Goal: Communication & Community: Ask a question

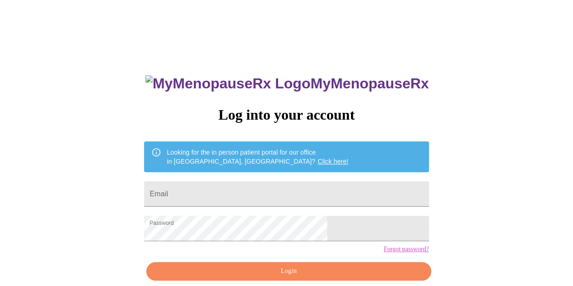
scroll to position [40, 0]
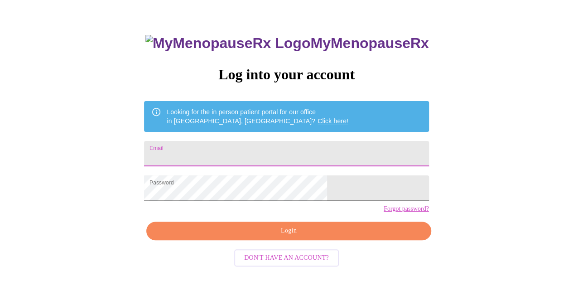
click at [234, 146] on input "Email" at bounding box center [286, 153] width 284 height 25
type input "[EMAIL_ADDRESS][DOMAIN_NAME]"
click at [279, 236] on span "Login" at bounding box center [289, 230] width 264 height 11
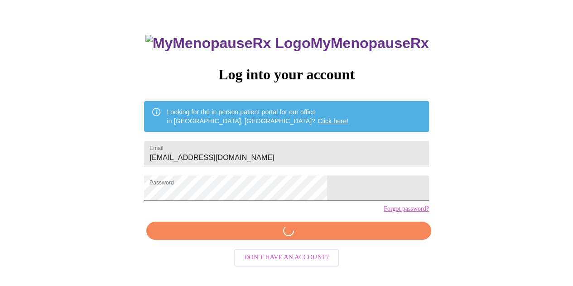
scroll to position [40, 0]
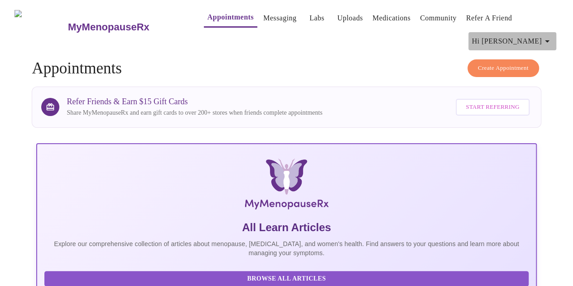
click at [546, 39] on icon "button" at bounding box center [547, 41] width 11 height 11
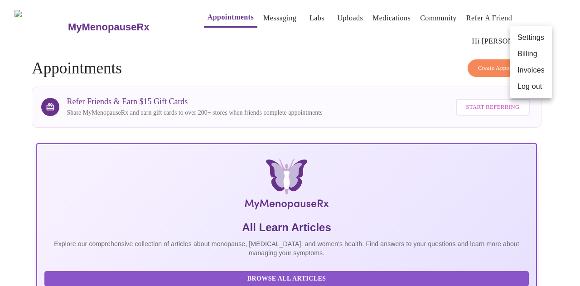
click at [273, 13] on div at bounding box center [290, 143] width 580 height 286
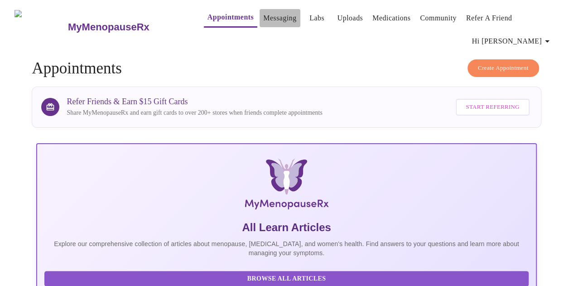
click at [263, 19] on link "Messaging" at bounding box center [279, 18] width 33 height 13
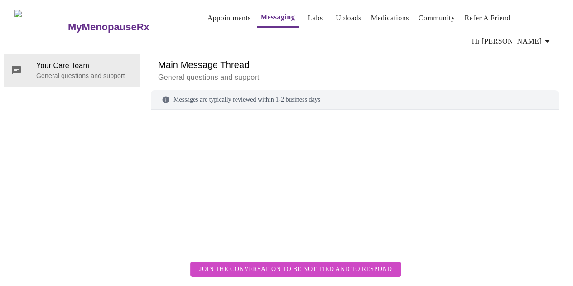
scroll to position [46, 0]
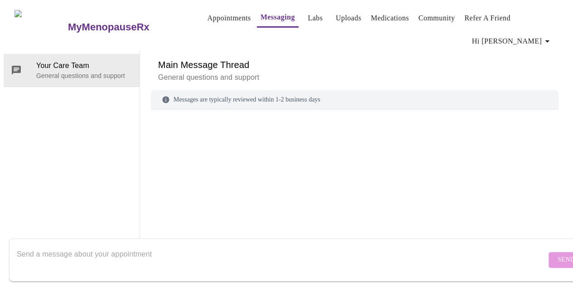
click at [120, 246] on textarea "Send a message about your appointment" at bounding box center [282, 259] width 530 height 29
paste textarea "My sleep and mood were improved. No night sweats. Normal libido. I felt hopeful…"
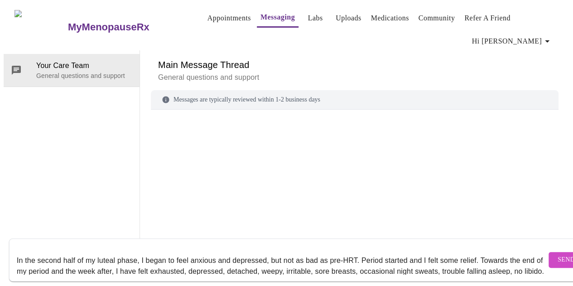
scroll to position [5, 0]
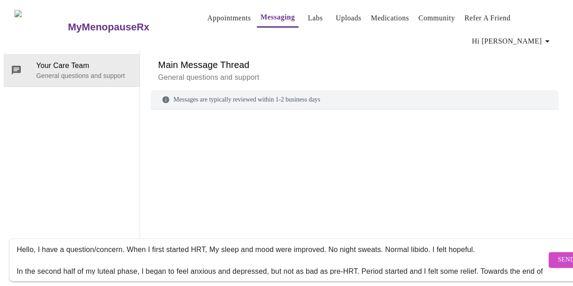
click at [474, 245] on textarea "Hello, I have a question/concern. When I first started HRT, My sleep and mood w…" at bounding box center [282, 259] width 530 height 29
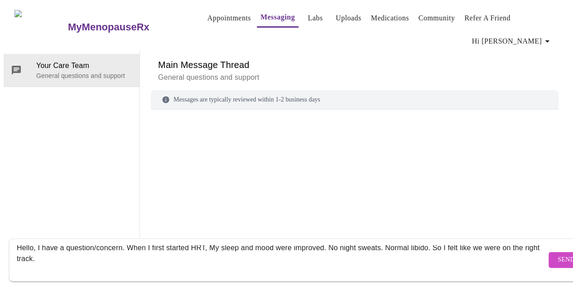
scroll to position [17, 0]
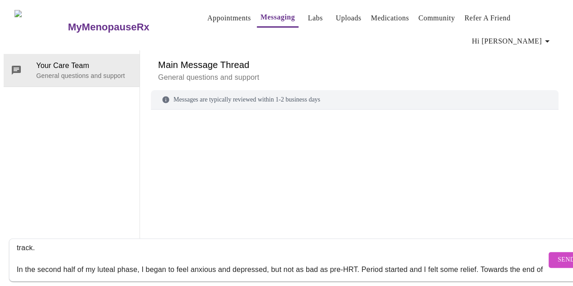
click at [20, 262] on textarea "Hello, I have a question/concern. When I first started HRT, My sleep and mood w…" at bounding box center [282, 259] width 530 height 29
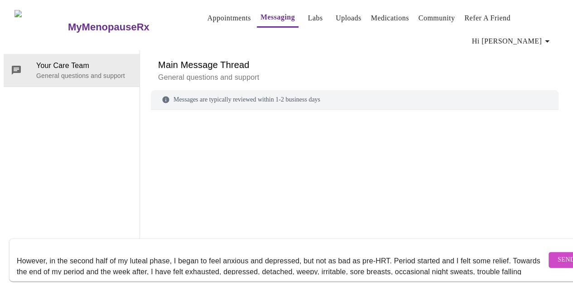
scroll to position [28, 0]
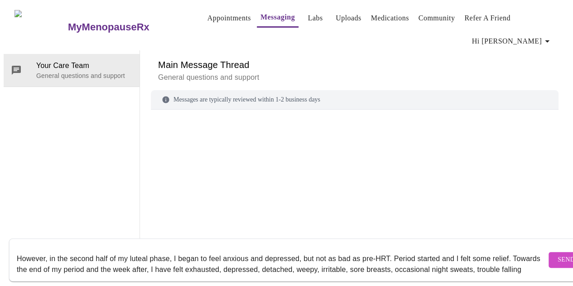
click at [299, 252] on textarea "Hello, I have a question/concern. When I first started HRT, My sleep and mood w…" at bounding box center [282, 259] width 530 height 29
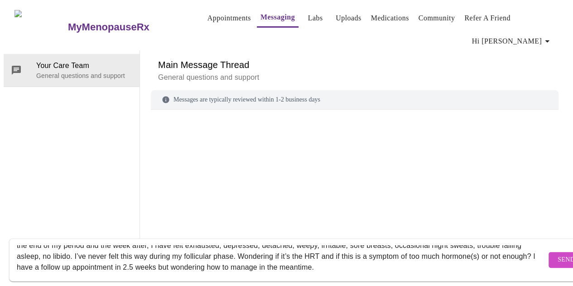
scroll to position [54, 0]
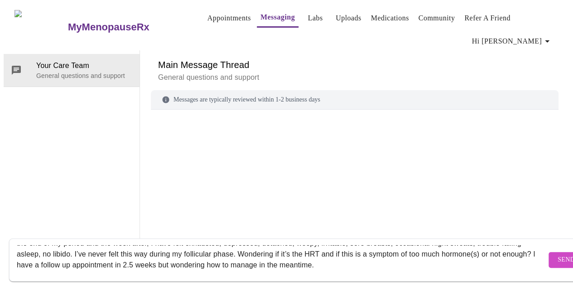
click at [415, 258] on textarea "Hello, I have a question/concern. When I first started HRT, My sleep and mood w…" at bounding box center [282, 259] width 530 height 29
click at [252, 255] on textarea "Hello, I have a question/concern. When I first started HRT, My sleep and mood w…" at bounding box center [282, 259] width 530 height 29
click at [408, 256] on textarea "Hello, I have a question/concern. When I first started HRT, My sleep and mood w…" at bounding box center [282, 259] width 530 height 29
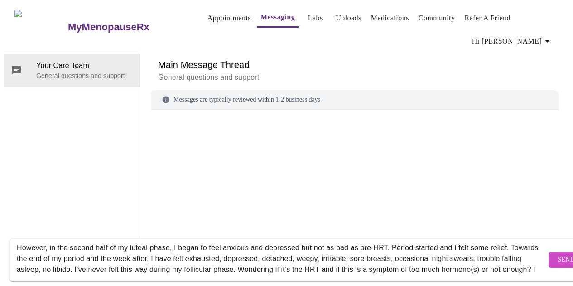
scroll to position [50, 0]
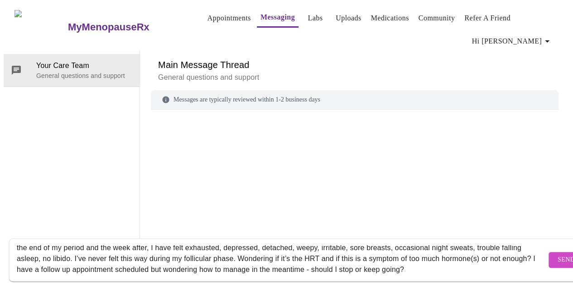
type textarea "Hello, I have a question/concern. When I first started HRT, My sleep and mood w…"
click at [558, 254] on span "Send" at bounding box center [566, 259] width 17 height 11
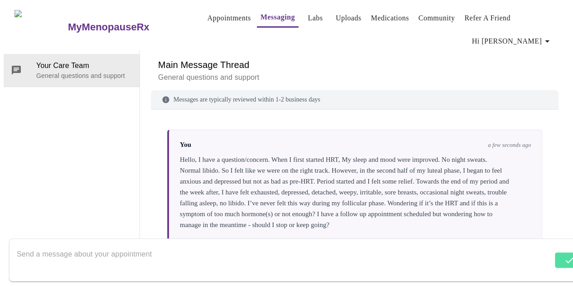
scroll to position [0, 0]
